Goal: Entertainment & Leisure: Consume media (video, audio)

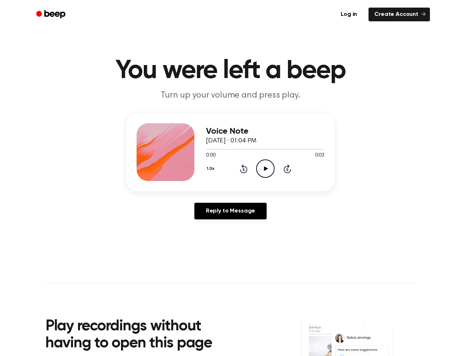
click at [263, 169] on icon "Play Audio" at bounding box center [265, 168] width 18 height 18
click at [259, 167] on icon "Play Audio" at bounding box center [265, 168] width 18 height 18
click at [267, 172] on icon "Play Audio" at bounding box center [265, 168] width 18 height 18
